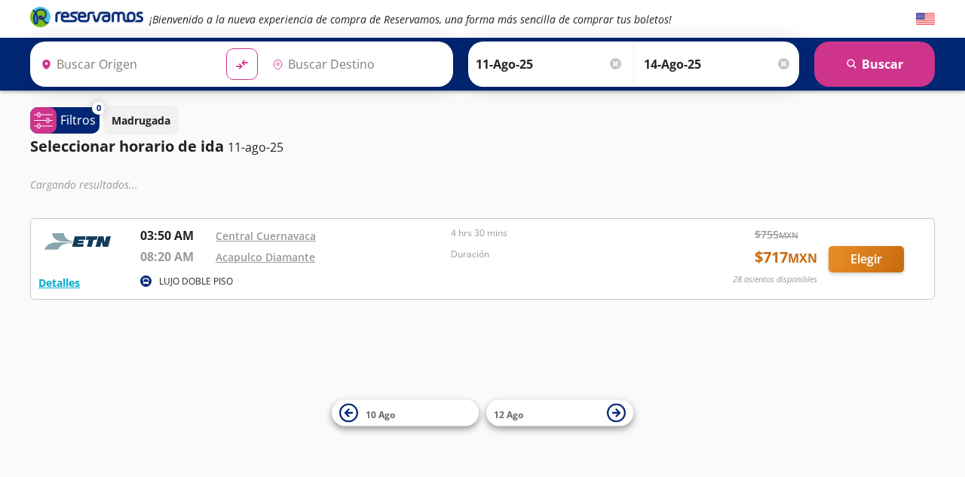
type input "[GEOGRAPHIC_DATA], [GEOGRAPHIC_DATA]"
type input "Acapulco Diamante, [GEOGRAPHIC_DATA]"
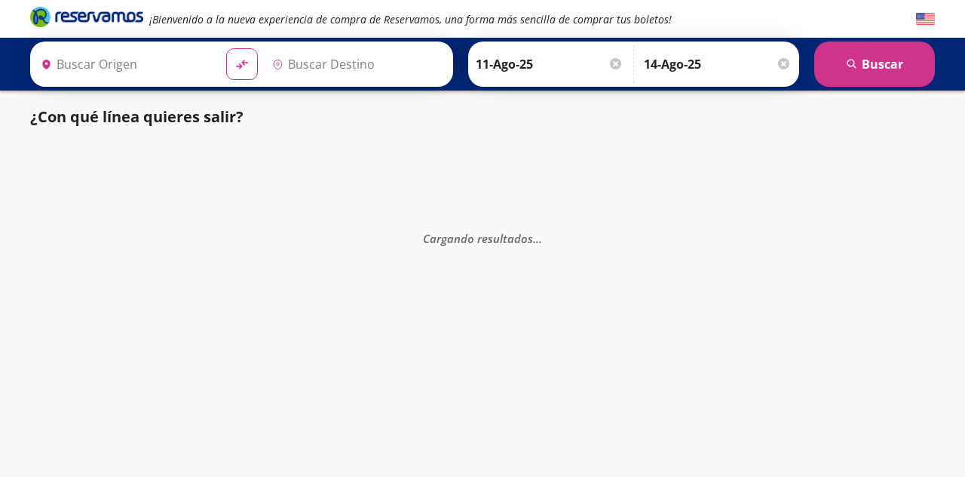
type input "[GEOGRAPHIC_DATA], [GEOGRAPHIC_DATA]"
type input "Acapulco, Guerrero"
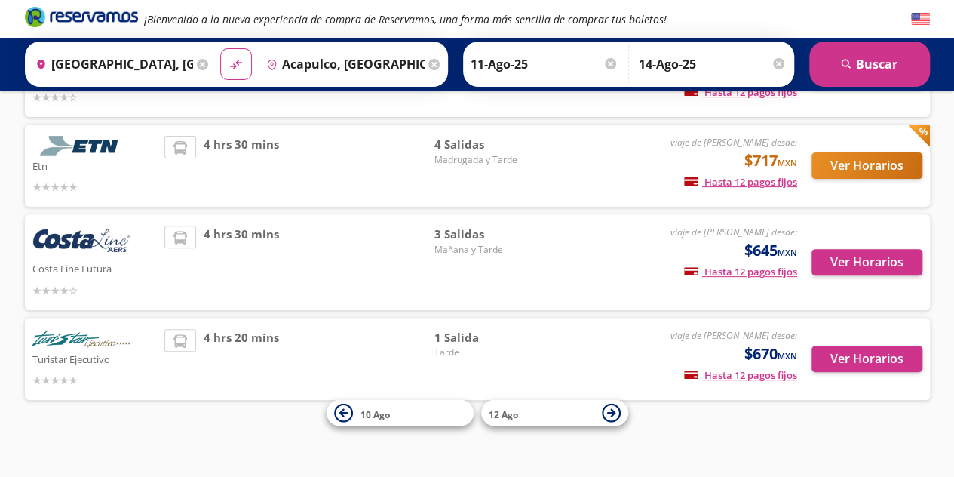
scroll to position [169, 0]
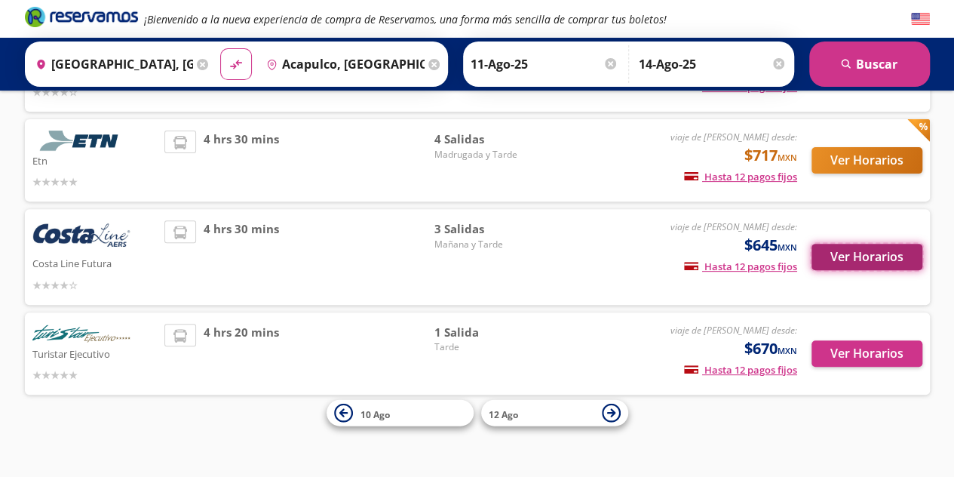
click at [891, 262] on button "Ver Horarios" at bounding box center [866, 257] width 111 height 26
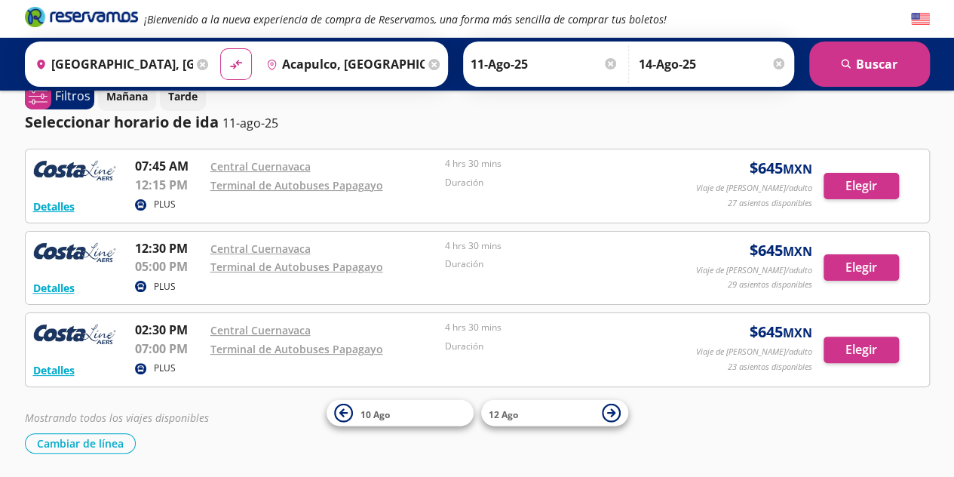
scroll to position [21, 0]
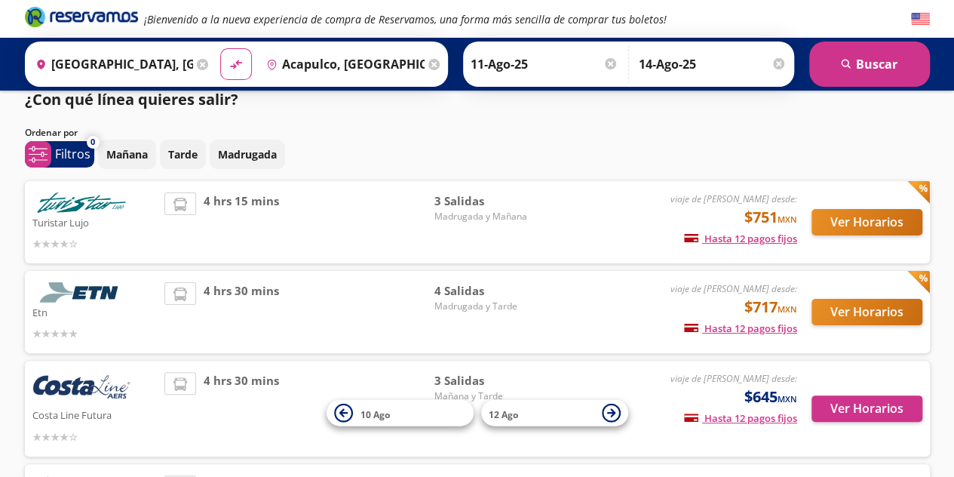
scroll to position [18, 0]
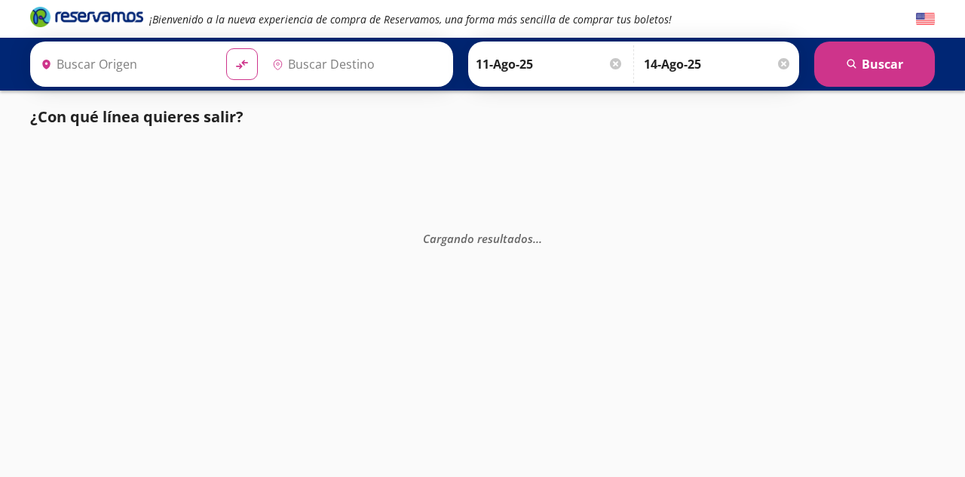
type input "[GEOGRAPHIC_DATA], [GEOGRAPHIC_DATA]"
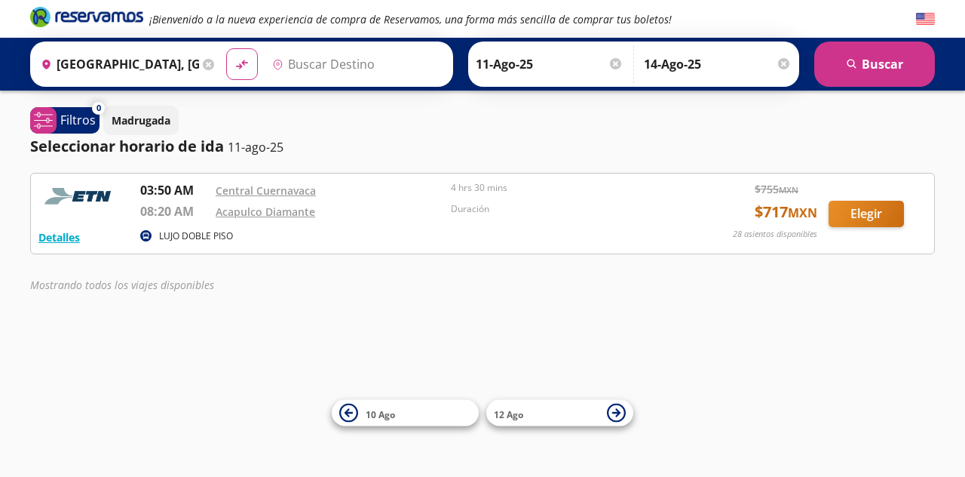
type input "Acapulco Diamante, [GEOGRAPHIC_DATA]"
click at [394, 203] on div "Acapulco Diamante" at bounding box center [330, 211] width 228 height 18
